Goal: Task Accomplishment & Management: Use online tool/utility

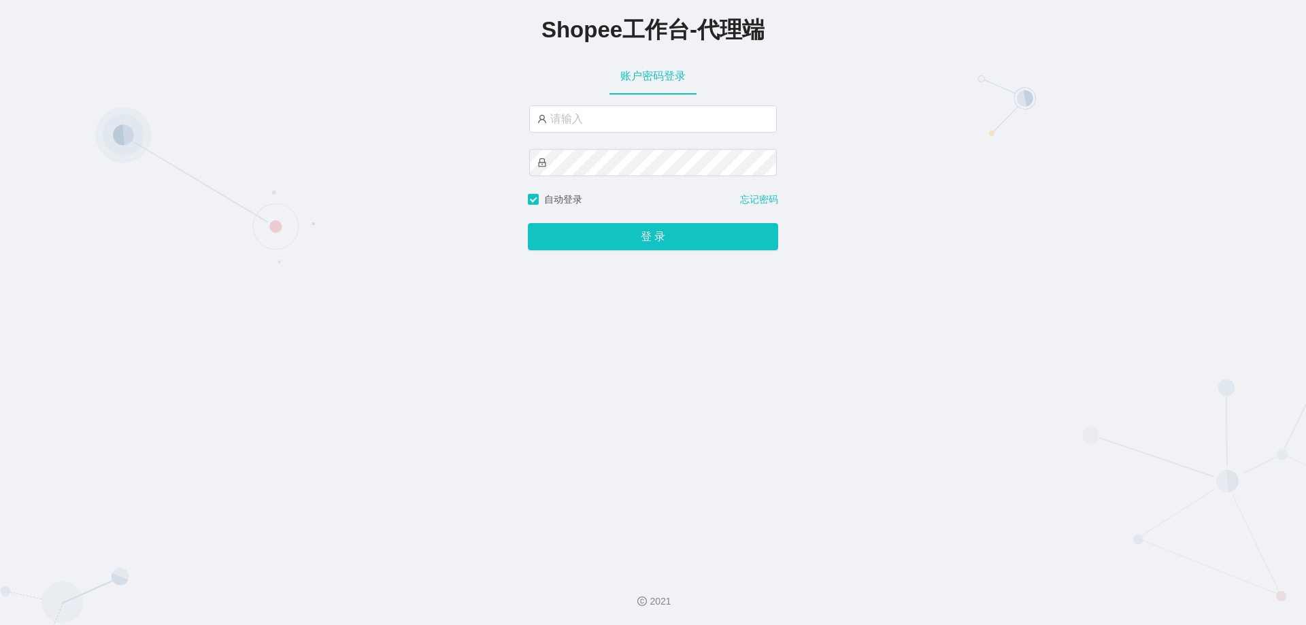
drag, startPoint x: 374, startPoint y: 408, endPoint x: 381, endPoint y: 397, distance: 13.2
click at [374, 408] on div "Shopee工作台-代理端 账户密码登录 自动登录 忘记密码 登 录" at bounding box center [653, 281] width 1306 height 562
click at [586, 125] on input "text" at bounding box center [653, 118] width 248 height 27
paste input "xjp5"
type input "xjp5"
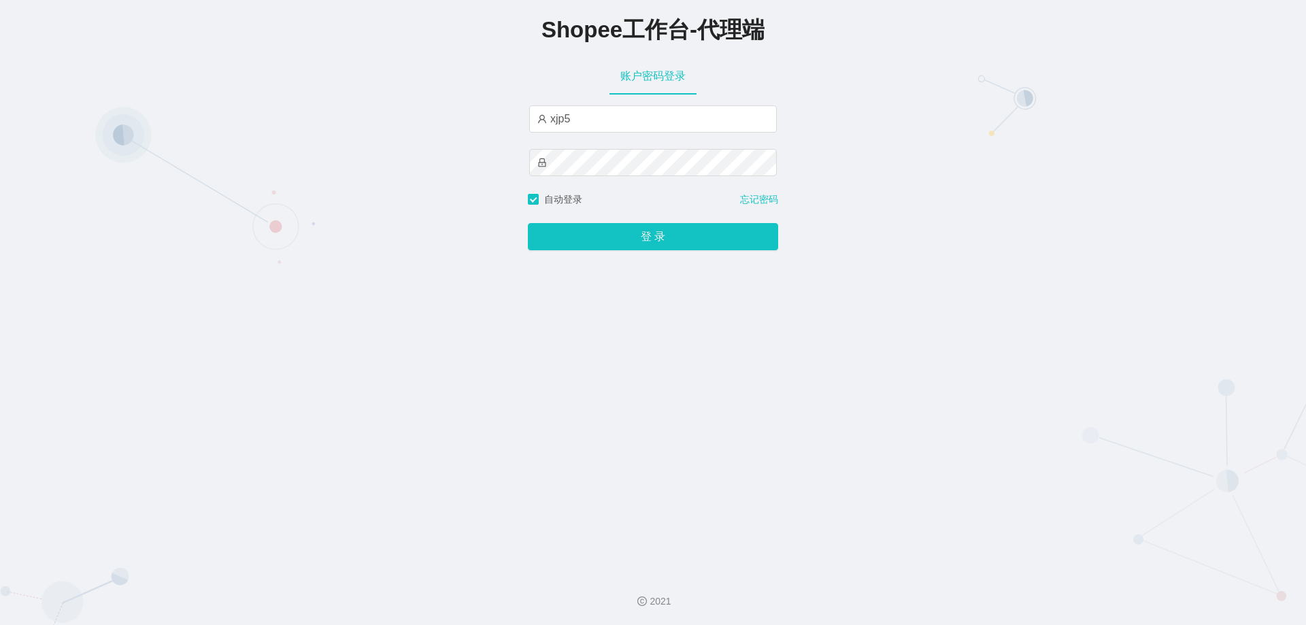
drag, startPoint x: 661, startPoint y: 523, endPoint x: 661, endPoint y: 506, distance: 16.3
click at [661, 523] on div "Shopee工作台-代理端 账户密码登录 xjp5 自动登录 忘记密码 登 录" at bounding box center [653, 281] width 1306 height 562
click at [610, 222] on div "登 录" at bounding box center [653, 229] width 250 height 44
click at [610, 231] on button "登 录" at bounding box center [653, 236] width 250 height 27
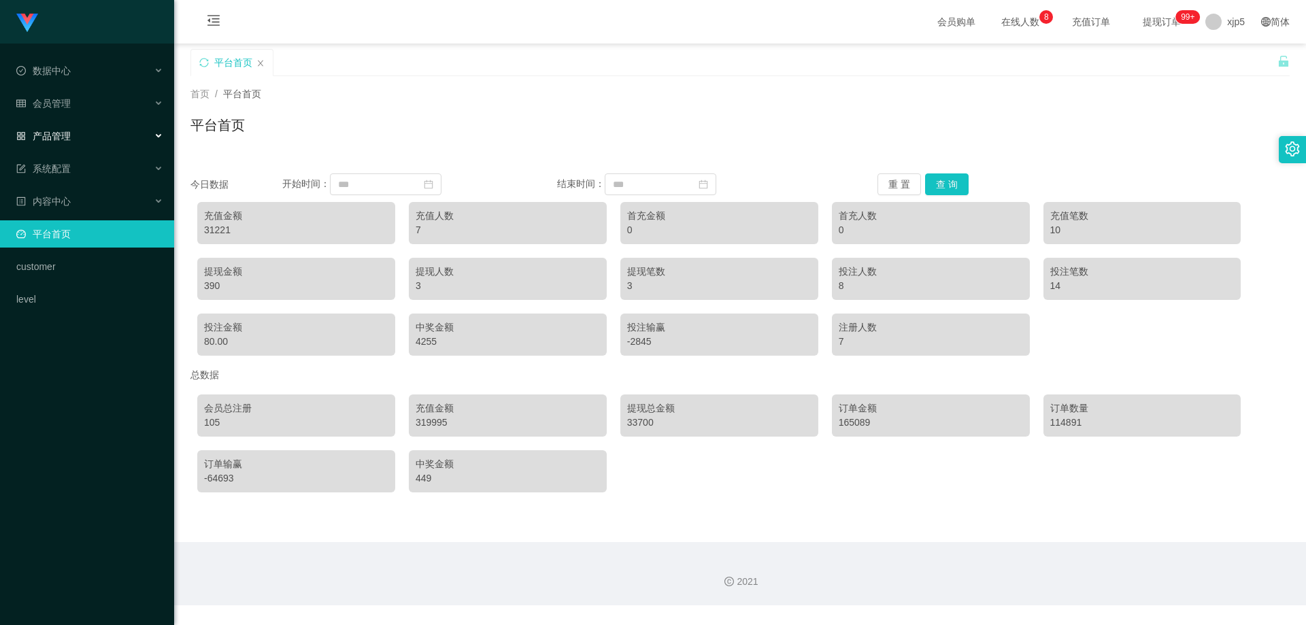
click at [97, 142] on div "产品管理" at bounding box center [87, 135] width 174 height 27
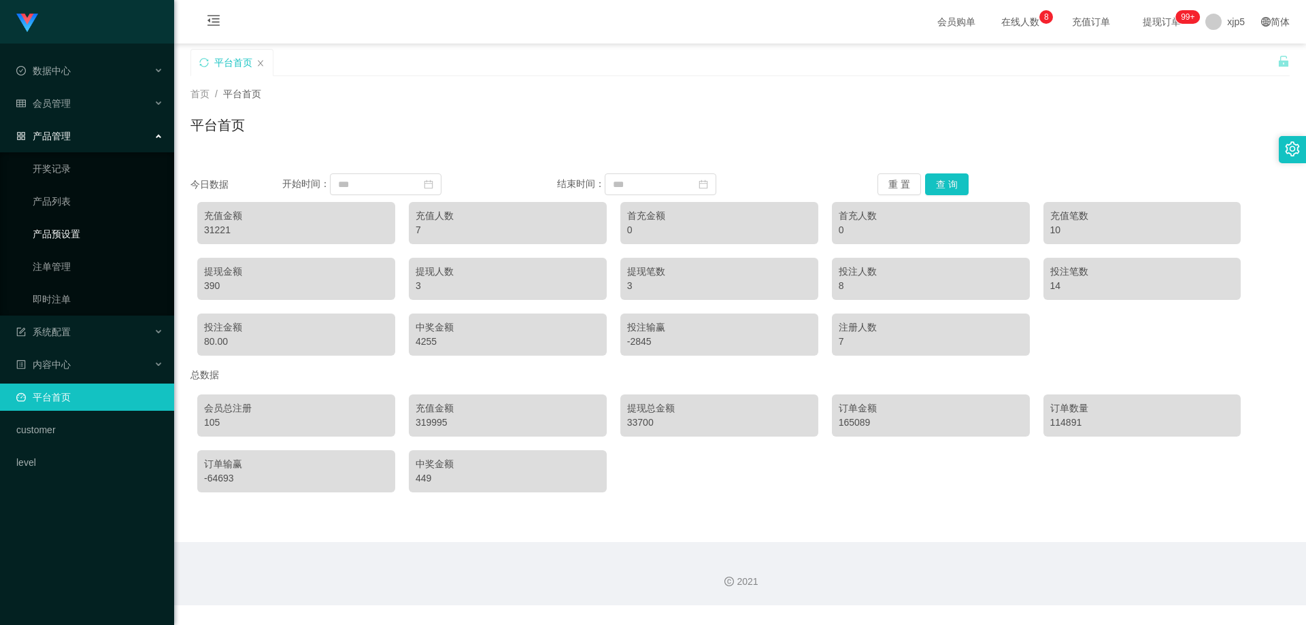
click at [68, 238] on link "产品预设置" at bounding box center [98, 233] width 131 height 27
